Goal: Task Accomplishment & Management: Manage account settings

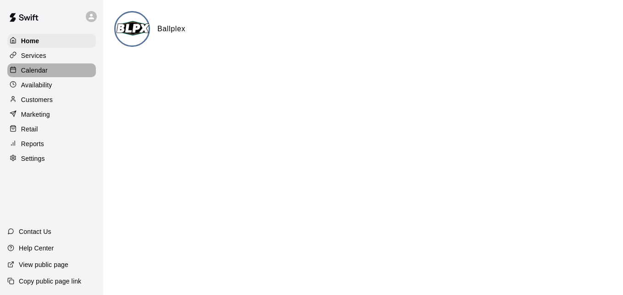
click at [58, 68] on div "Calendar" at bounding box center [51, 70] width 89 height 14
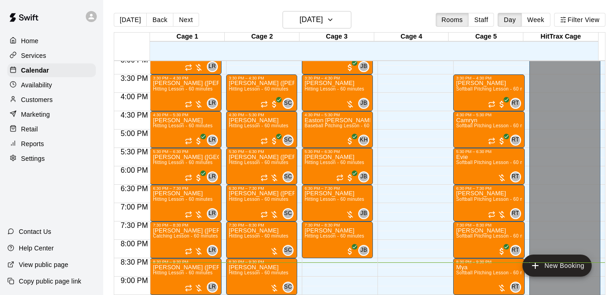
scroll to position [554, 0]
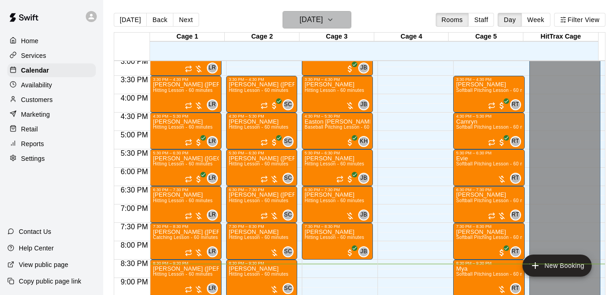
click at [334, 23] on icon "button" at bounding box center [330, 19] width 7 height 11
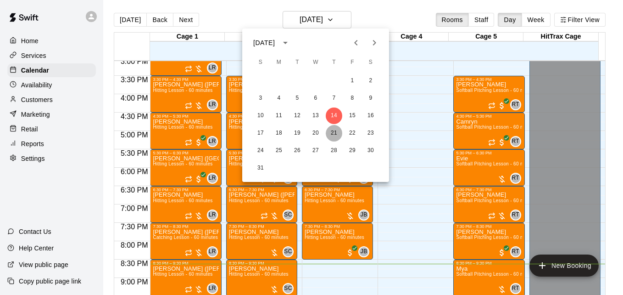
click at [330, 133] on button "21" at bounding box center [334, 133] width 17 height 17
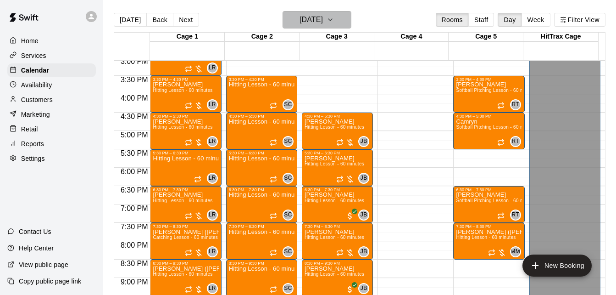
click at [334, 18] on icon "button" at bounding box center [330, 19] width 7 height 11
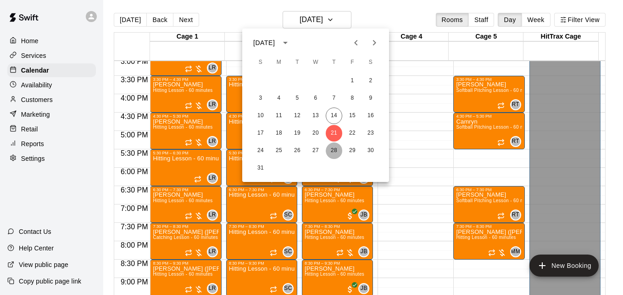
click at [335, 151] on button "28" at bounding box center [334, 150] width 17 height 17
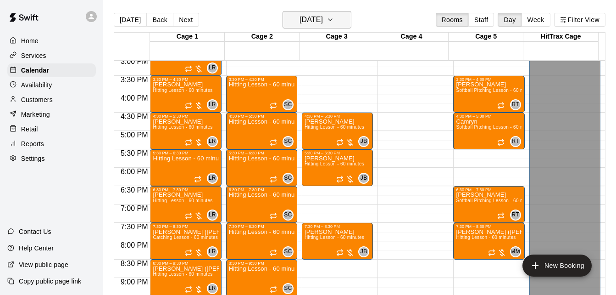
click at [323, 22] on h6 "[DATE]" at bounding box center [311, 19] width 23 height 13
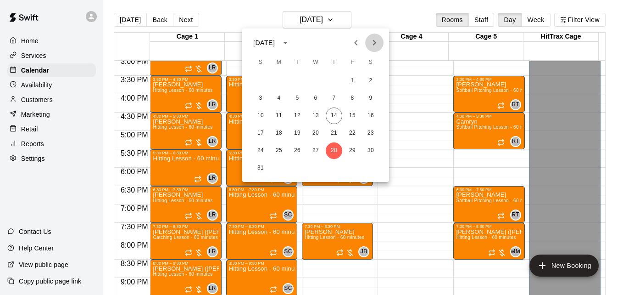
click at [370, 44] on icon "Next month" at bounding box center [374, 42] width 11 height 11
click at [335, 78] on button "4" at bounding box center [334, 81] width 17 height 17
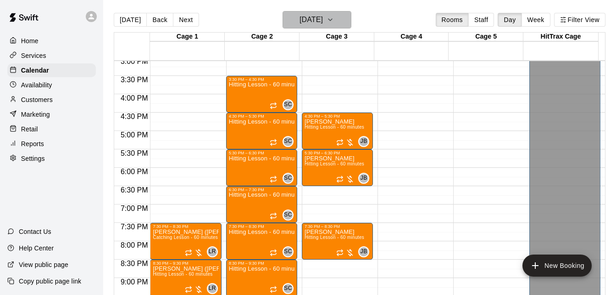
click at [334, 23] on icon "button" at bounding box center [330, 19] width 7 height 11
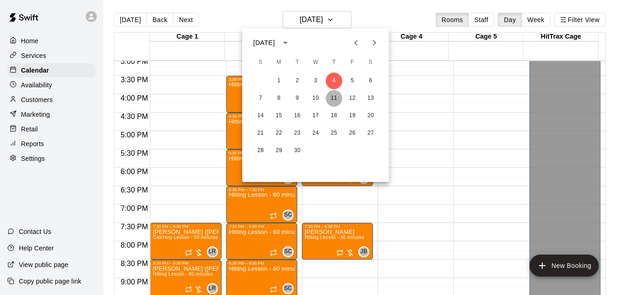
click at [334, 100] on button "11" at bounding box center [334, 98] width 17 height 17
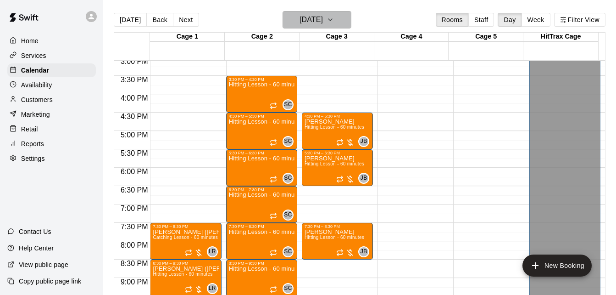
click at [323, 21] on h6 "[DATE]" at bounding box center [311, 19] width 23 height 13
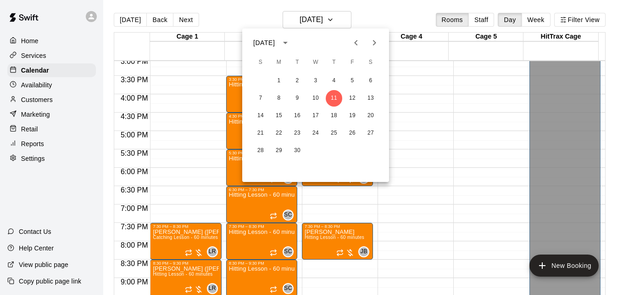
click at [435, 105] on div at bounding box center [311, 147] width 623 height 295
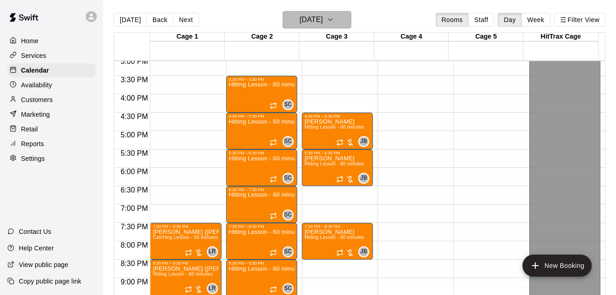
click at [316, 22] on h6 "[DATE]" at bounding box center [311, 19] width 23 height 13
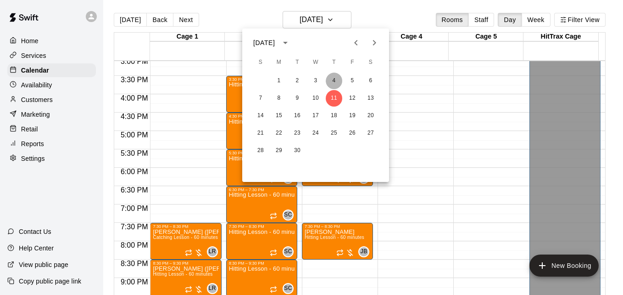
click at [333, 75] on button "4" at bounding box center [334, 81] width 17 height 17
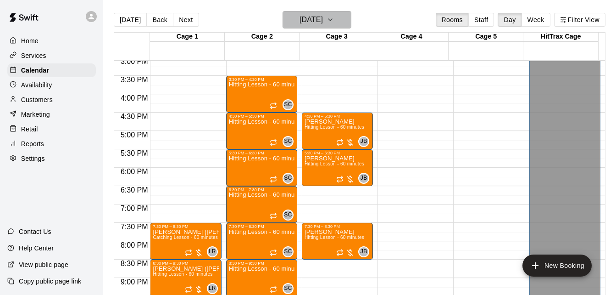
click at [323, 20] on h6 "[DATE]" at bounding box center [311, 19] width 23 height 13
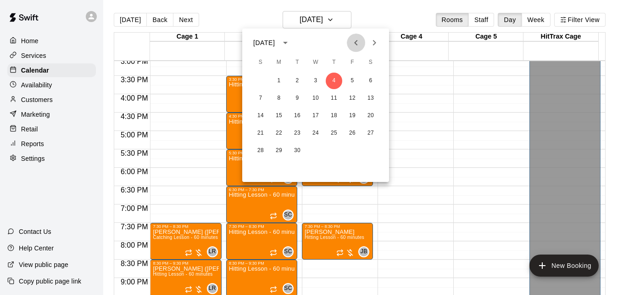
click at [359, 42] on icon "Previous month" at bounding box center [356, 42] width 11 height 11
click at [335, 117] on button "14" at bounding box center [334, 115] width 17 height 17
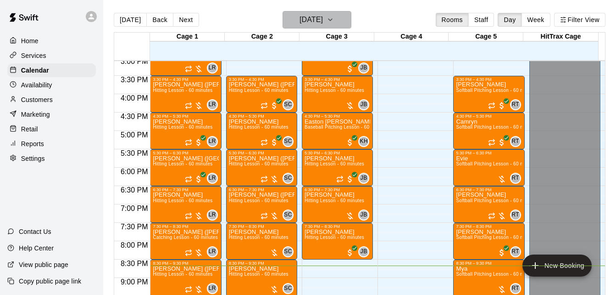
click at [334, 18] on icon "button" at bounding box center [330, 19] width 7 height 11
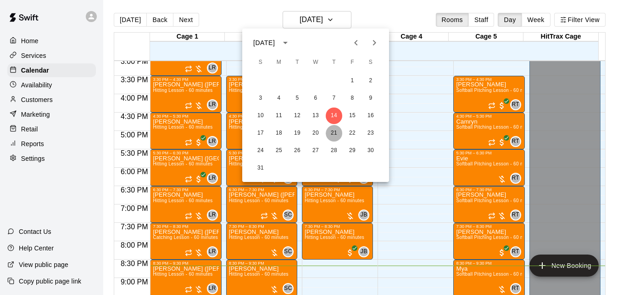
click at [335, 137] on button "21" at bounding box center [334, 133] width 17 height 17
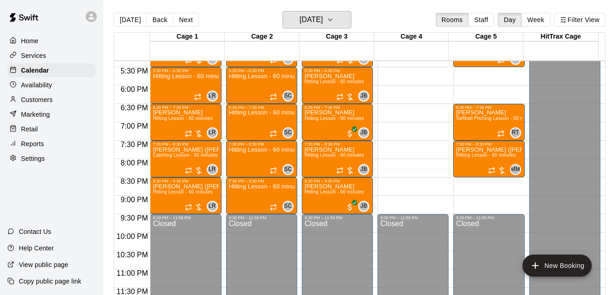
scroll to position [638, 0]
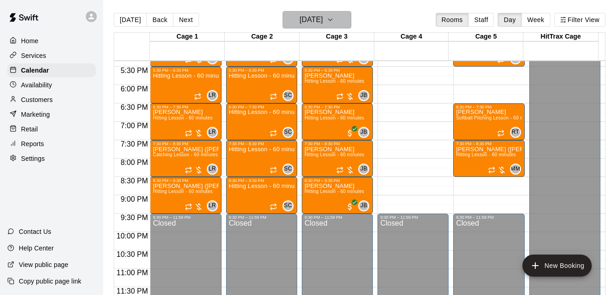
click at [334, 23] on icon "button" at bounding box center [330, 19] width 7 height 11
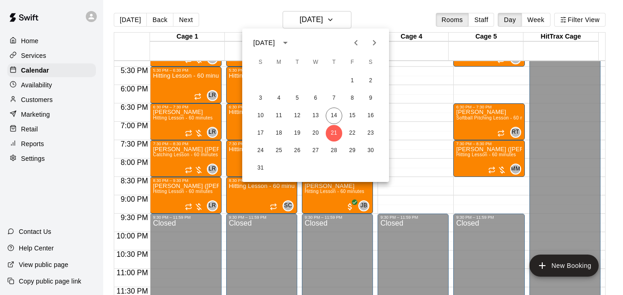
click at [416, 110] on div at bounding box center [311, 147] width 623 height 295
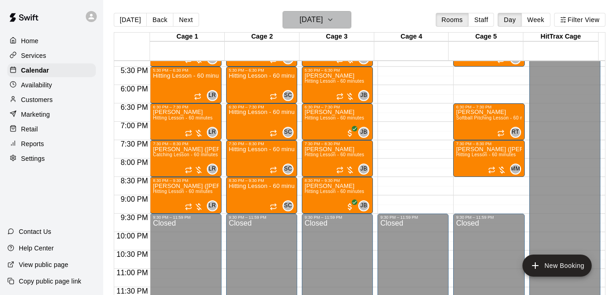
click at [334, 20] on icon "button" at bounding box center [330, 19] width 7 height 11
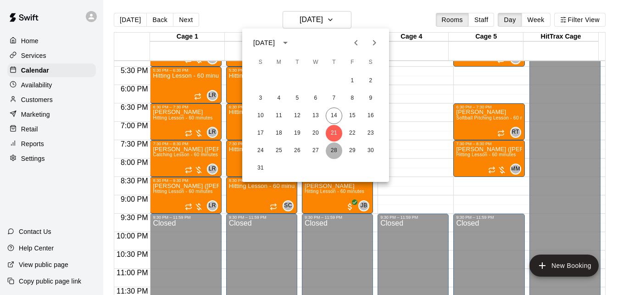
click at [334, 152] on button "28" at bounding box center [334, 150] width 17 height 17
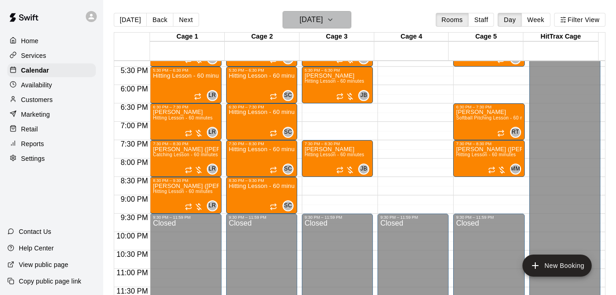
click at [334, 22] on icon "button" at bounding box center [330, 19] width 7 height 11
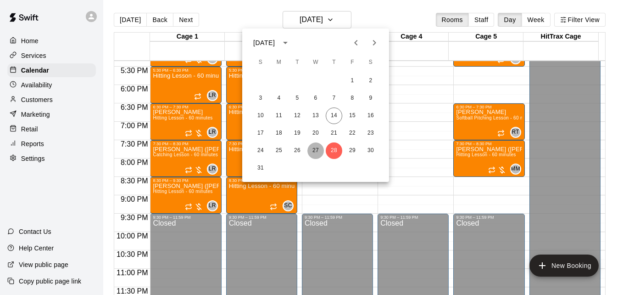
click at [314, 152] on button "27" at bounding box center [315, 150] width 17 height 17
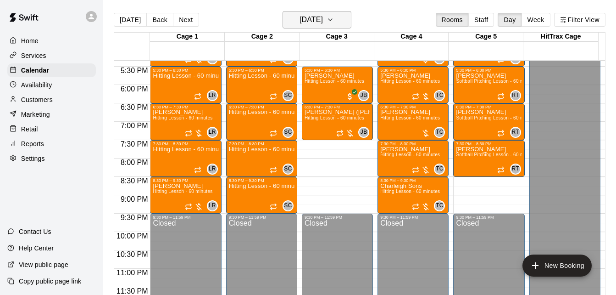
click at [334, 24] on icon "button" at bounding box center [330, 19] width 7 height 11
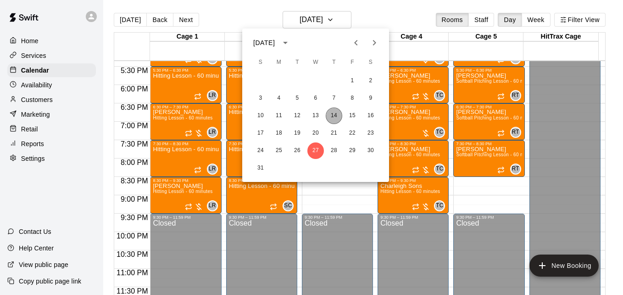
click at [330, 114] on button "14" at bounding box center [334, 115] width 17 height 17
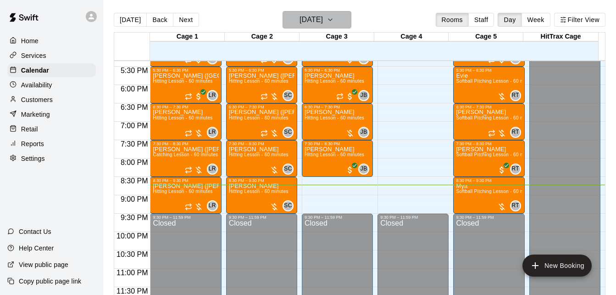
click at [334, 19] on icon "button" at bounding box center [330, 19] width 7 height 11
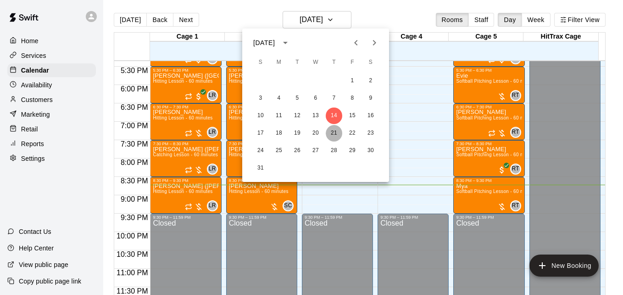
click at [331, 129] on button "21" at bounding box center [334, 133] width 17 height 17
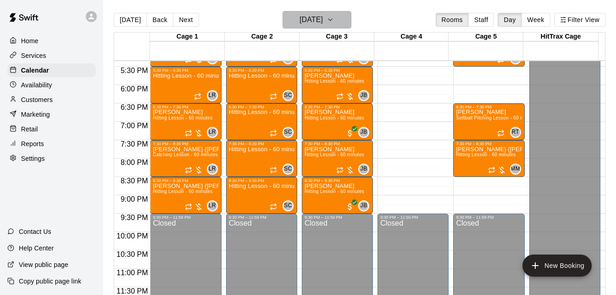
click at [340, 22] on button "[DATE]" at bounding box center [317, 19] width 69 height 17
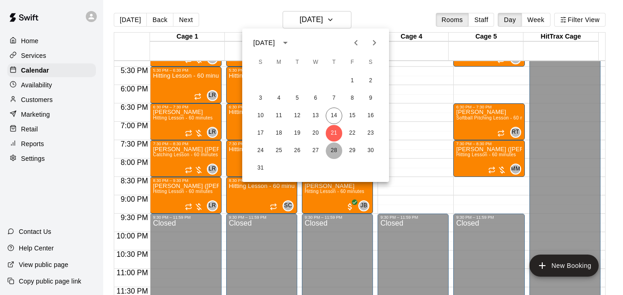
click at [335, 146] on button "28" at bounding box center [334, 150] width 17 height 17
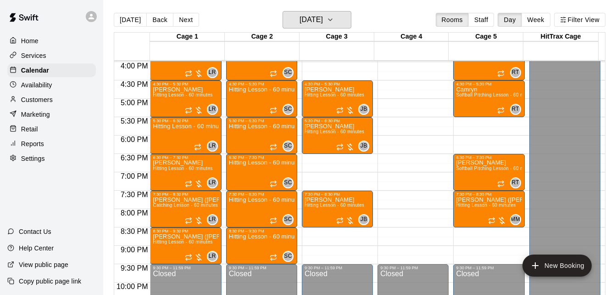
scroll to position [583, 0]
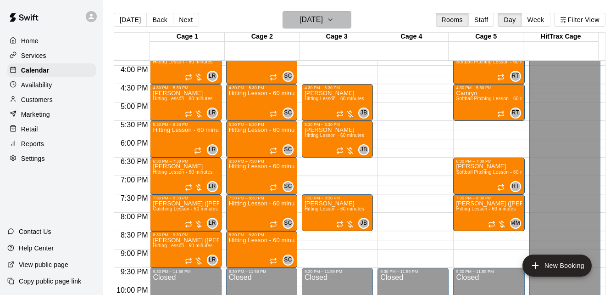
click at [300, 22] on h6 "[DATE]" at bounding box center [311, 19] width 23 height 13
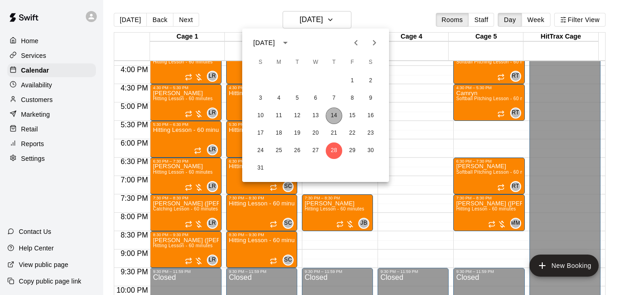
click at [330, 114] on button "14" at bounding box center [334, 115] width 17 height 17
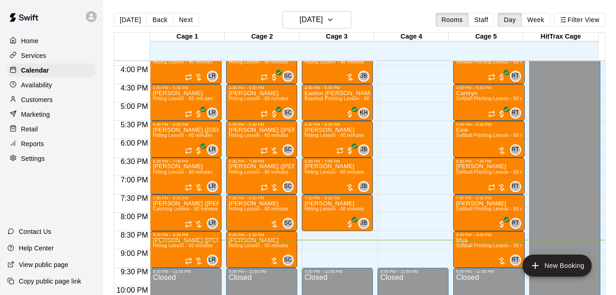
click at [331, 33] on div "Cage 3" at bounding box center [337, 37] width 75 height 9
click at [334, 21] on icon "button" at bounding box center [330, 19] width 7 height 11
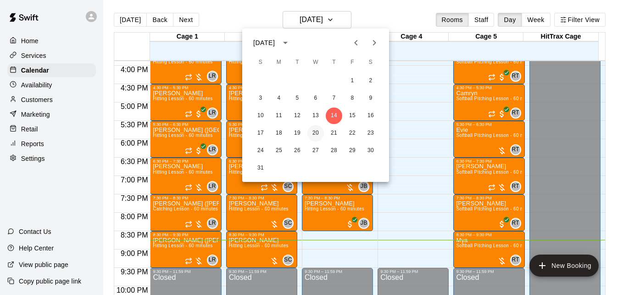
click at [315, 133] on button "20" at bounding box center [315, 133] width 17 height 17
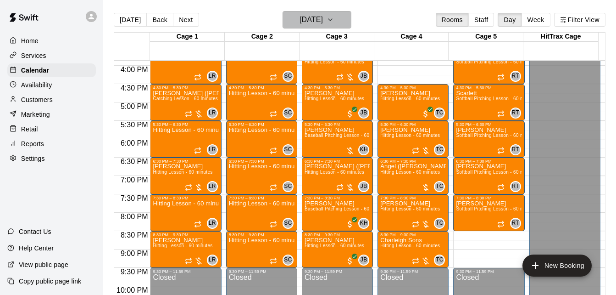
click at [343, 18] on button "[DATE]" at bounding box center [317, 19] width 69 height 17
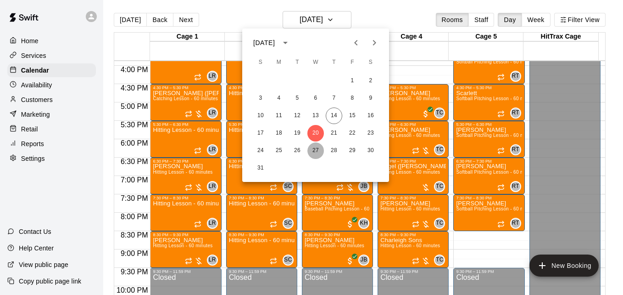
click at [314, 147] on button "27" at bounding box center [315, 150] width 17 height 17
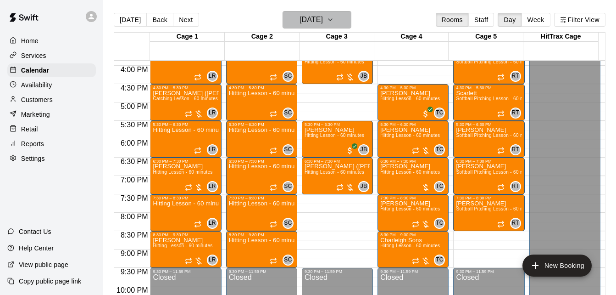
click at [347, 26] on button "[DATE]" at bounding box center [317, 19] width 69 height 17
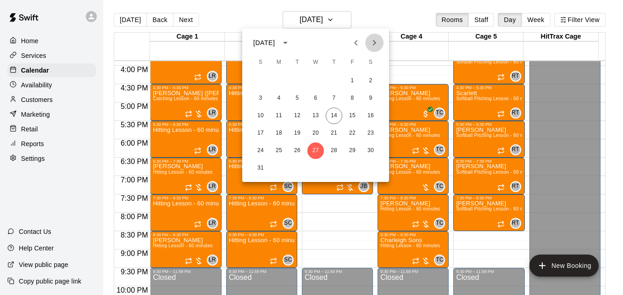
click at [374, 45] on icon "Next month" at bounding box center [374, 42] width 11 height 11
click at [312, 81] on button "3" at bounding box center [315, 81] width 17 height 17
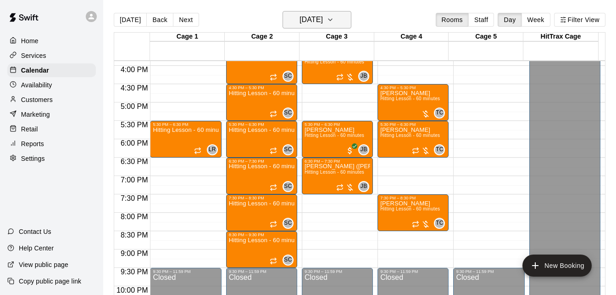
click at [334, 23] on icon "button" at bounding box center [330, 19] width 7 height 11
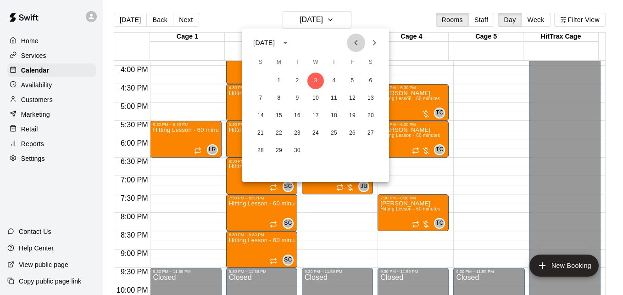
click at [358, 41] on icon "Previous month" at bounding box center [356, 42] width 11 height 11
click at [314, 149] on button "27" at bounding box center [315, 150] width 17 height 17
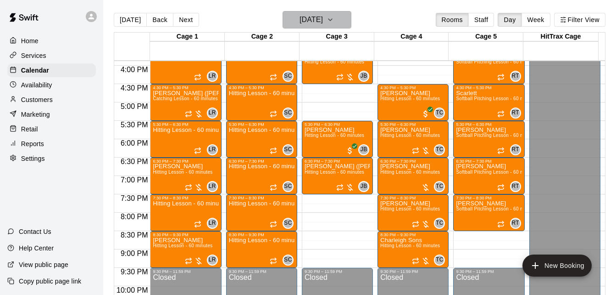
click at [332, 20] on icon "button" at bounding box center [331, 20] width 4 height 2
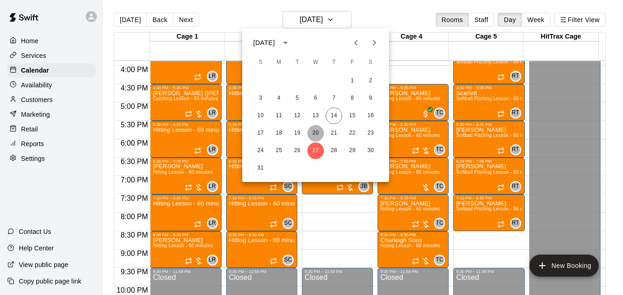
click at [314, 132] on button "20" at bounding box center [315, 133] width 17 height 17
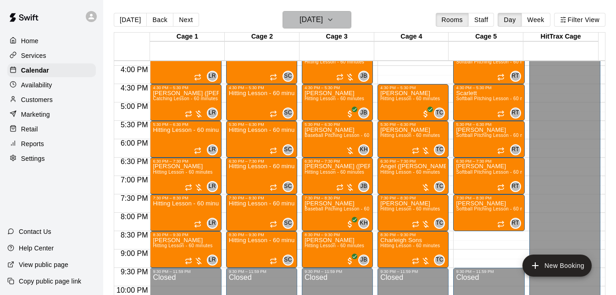
click at [334, 20] on icon "button" at bounding box center [330, 19] width 7 height 11
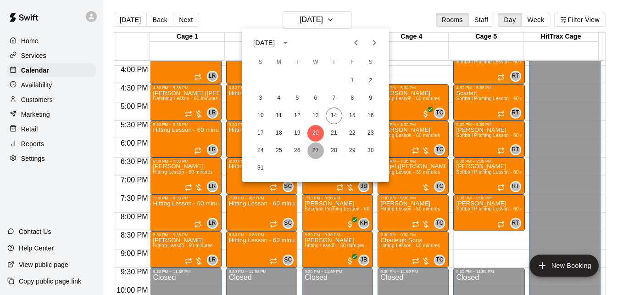
click at [315, 146] on button "27" at bounding box center [315, 150] width 17 height 17
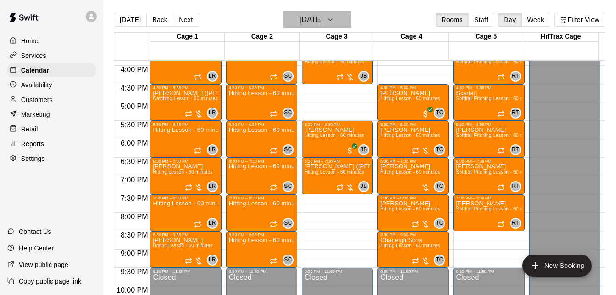
click at [334, 17] on icon "button" at bounding box center [330, 19] width 7 height 11
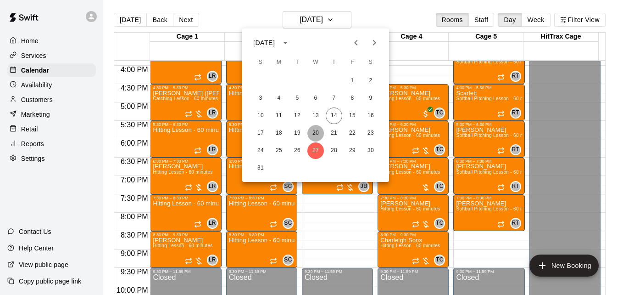
click at [318, 134] on button "20" at bounding box center [315, 133] width 17 height 17
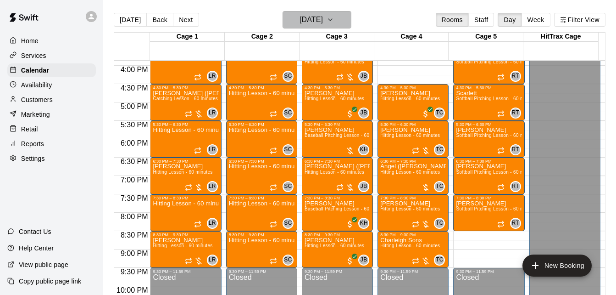
click at [334, 24] on icon "button" at bounding box center [330, 19] width 7 height 11
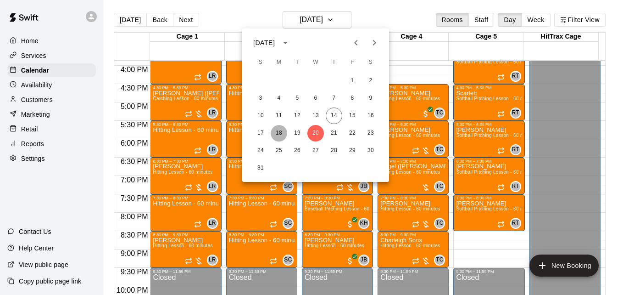
click at [278, 134] on button "18" at bounding box center [279, 133] width 17 height 17
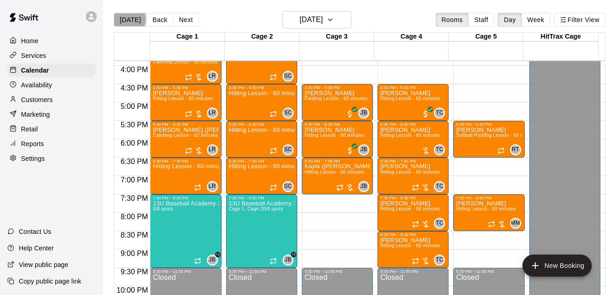
click at [126, 19] on button "[DATE]" at bounding box center [130, 20] width 33 height 14
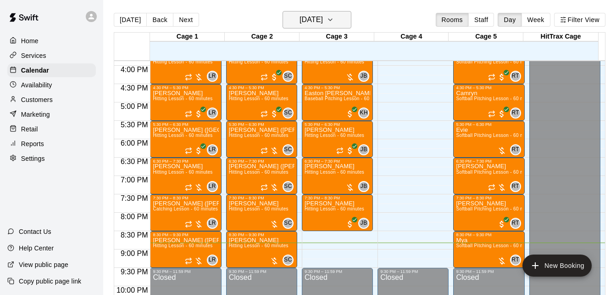
click at [323, 17] on h6 "[DATE]" at bounding box center [311, 19] width 23 height 13
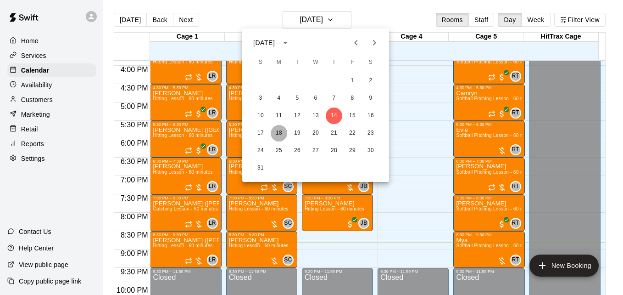
click at [276, 134] on button "18" at bounding box center [279, 133] width 17 height 17
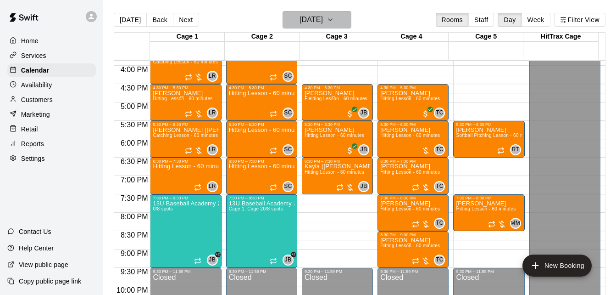
click at [338, 25] on button "[DATE]" at bounding box center [317, 19] width 69 height 17
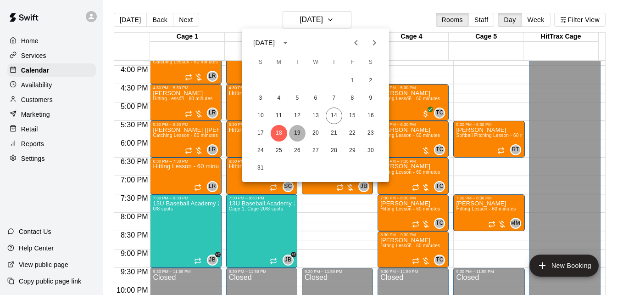
click at [298, 132] on button "19" at bounding box center [297, 133] width 17 height 17
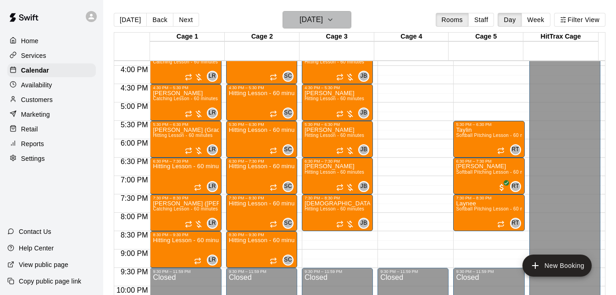
click at [334, 20] on icon "button" at bounding box center [330, 19] width 7 height 11
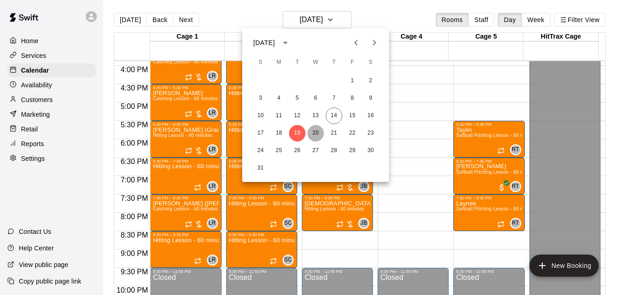
click at [318, 131] on button "20" at bounding box center [315, 133] width 17 height 17
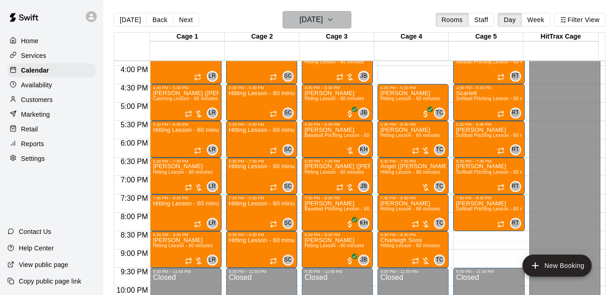
click at [334, 21] on icon "button" at bounding box center [330, 19] width 7 height 11
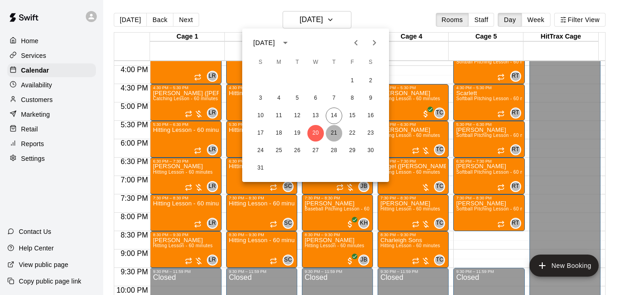
click at [334, 131] on button "21" at bounding box center [334, 133] width 17 height 17
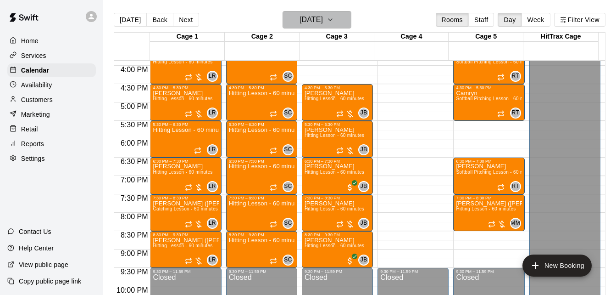
click at [340, 21] on button "[DATE]" at bounding box center [317, 19] width 69 height 17
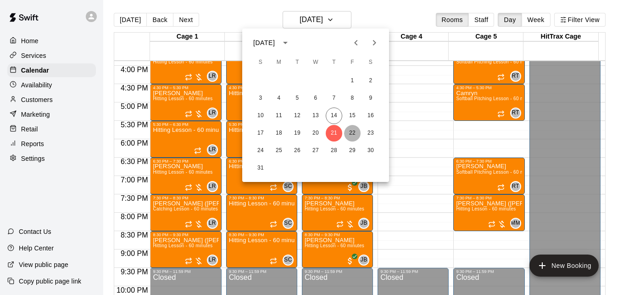
click at [352, 134] on button "22" at bounding box center [352, 133] width 17 height 17
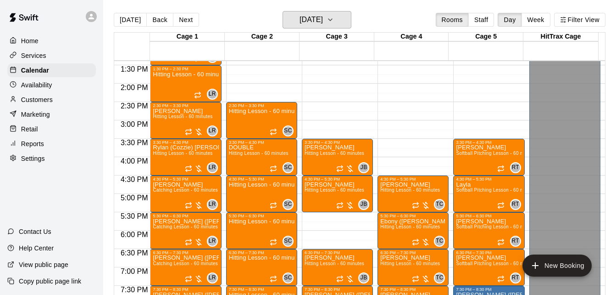
scroll to position [491, 0]
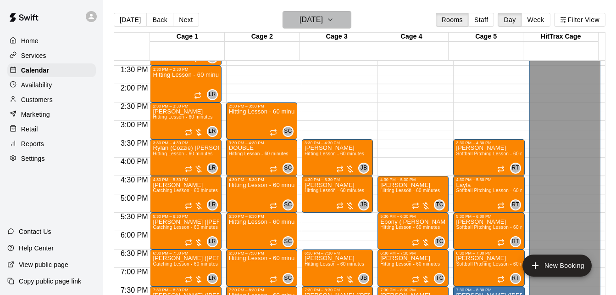
click at [339, 25] on button "[DATE]" at bounding box center [317, 19] width 69 height 17
click at [334, 21] on icon "button" at bounding box center [330, 19] width 7 height 11
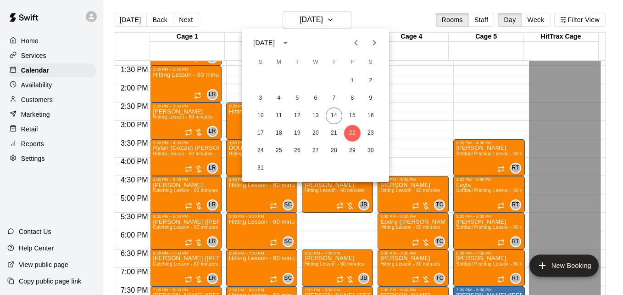
click at [67, 102] on div at bounding box center [311, 147] width 623 height 295
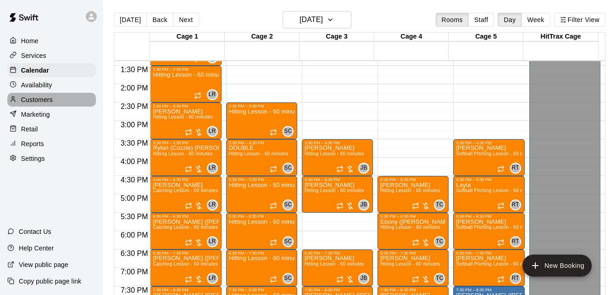
click at [42, 104] on p "Customers" at bounding box center [37, 99] width 32 height 9
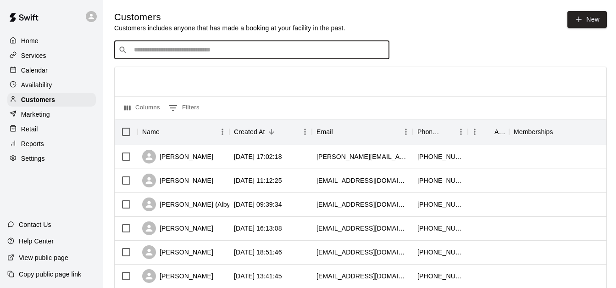
click at [168, 49] on input "Search customers by name or email" at bounding box center [258, 49] width 254 height 9
type input "*****"
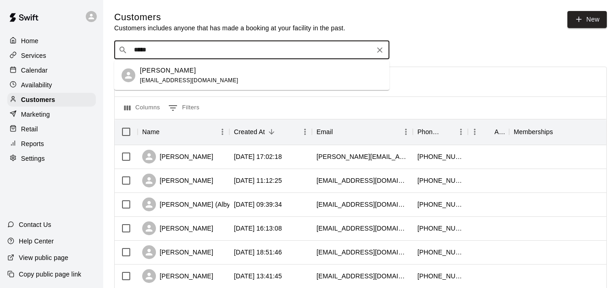
click at [180, 73] on p "[PERSON_NAME]" at bounding box center [168, 71] width 56 height 10
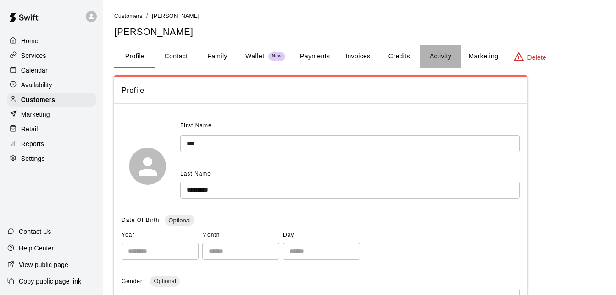
click at [435, 55] on button "Activity" at bounding box center [440, 56] width 41 height 22
